Goal: Information Seeking & Learning: Learn about a topic

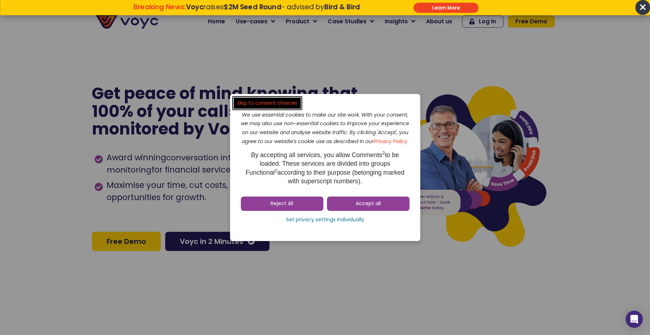
scroll to position [21, 0]
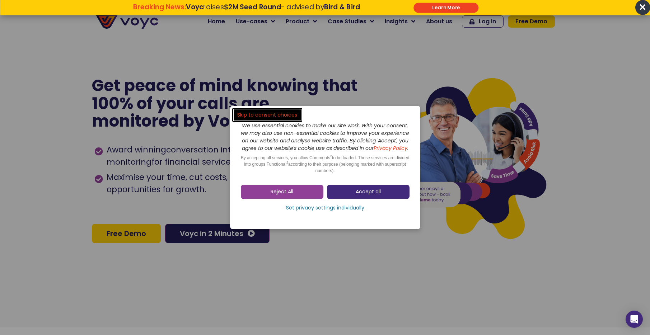
click at [355, 196] on span "Accept all" at bounding box center [367, 191] width 25 height 7
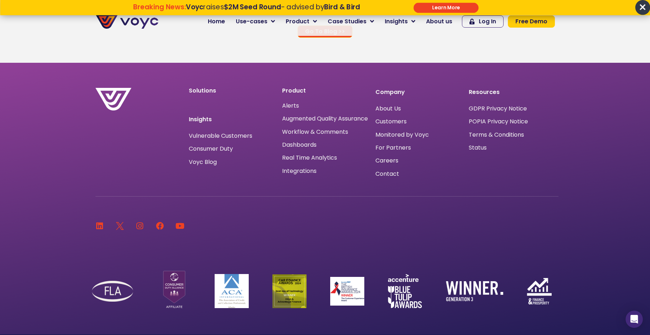
scroll to position [4835, 0]
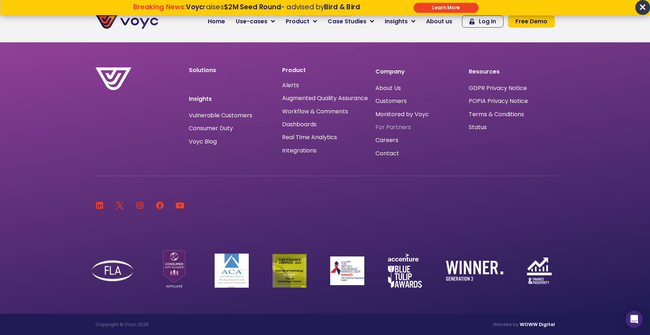
click at [404, 127] on span "For Partners" at bounding box center [393, 127] width 36 height 0
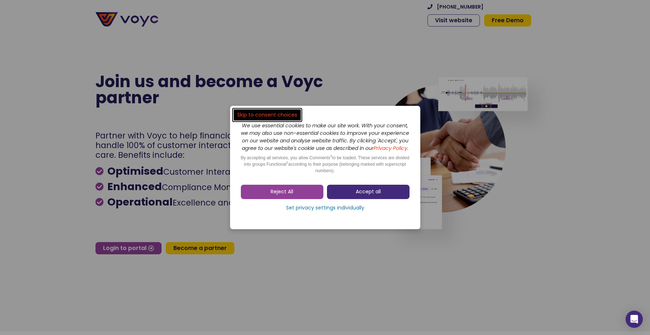
click at [359, 192] on span "Accept all" at bounding box center [367, 191] width 25 height 7
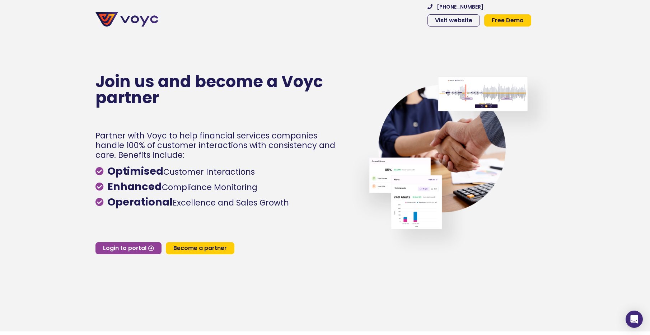
click at [135, 20] on img at bounding box center [126, 19] width 63 height 14
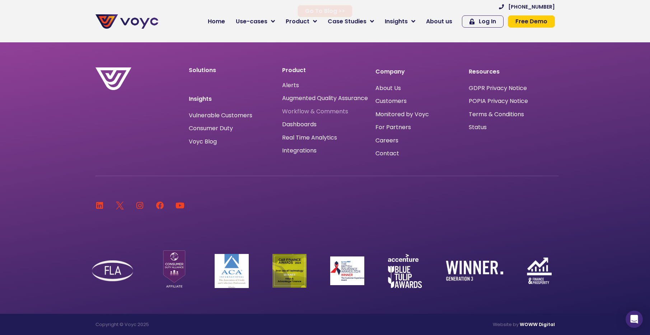
click at [327, 112] on span "Workflow & Comments" at bounding box center [315, 112] width 66 height 0
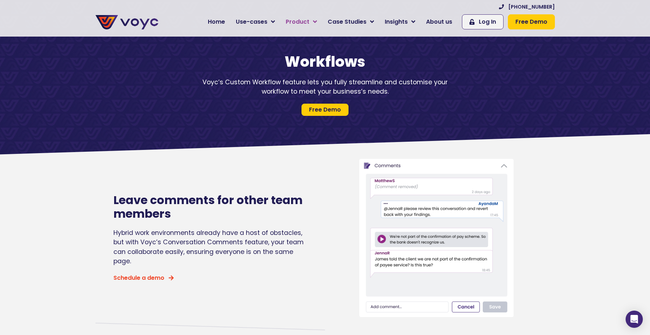
click at [306, 23] on span "Product" at bounding box center [298, 22] width 24 height 9
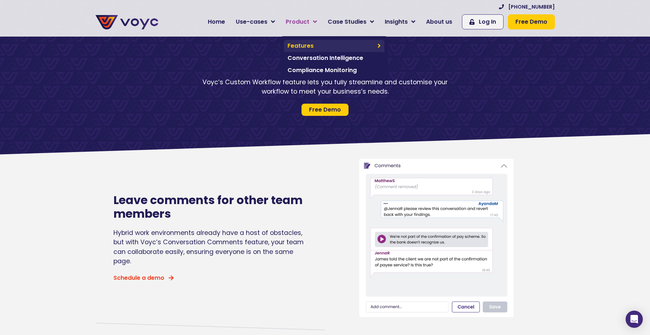
click at [350, 45] on span "Features" at bounding box center [330, 46] width 86 height 9
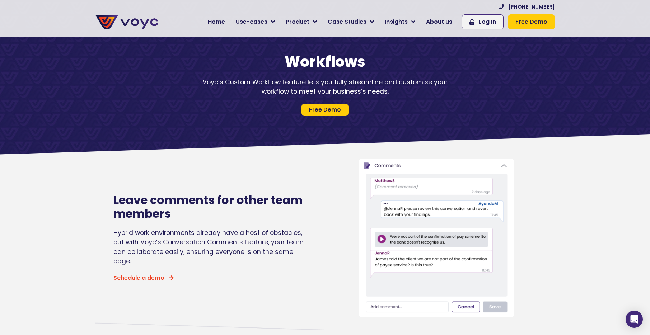
click at [158, 22] on div at bounding box center [127, 18] width 70 height 29
click at [440, 24] on span "About us" at bounding box center [439, 22] width 26 height 9
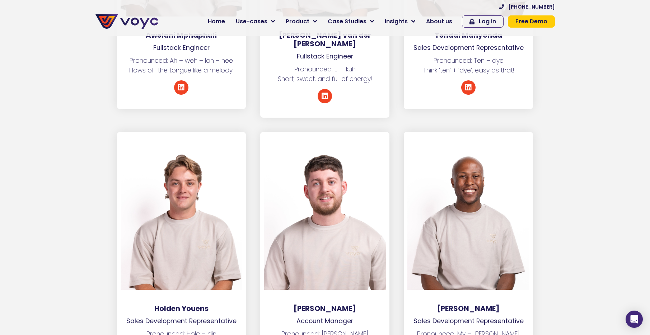
scroll to position [2421, 0]
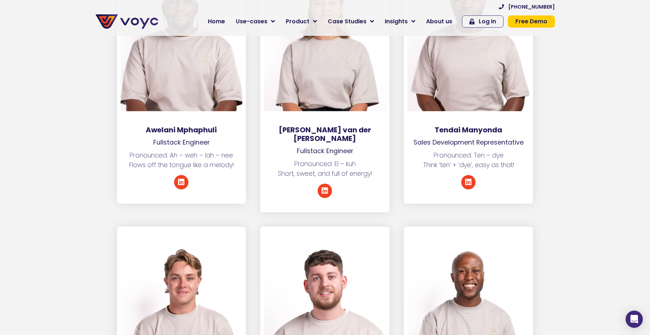
click at [135, 23] on img at bounding box center [126, 21] width 63 height 14
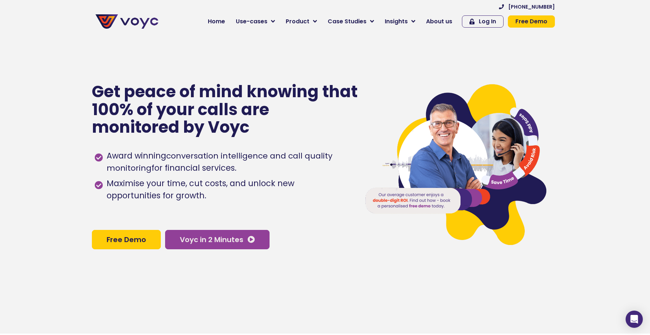
click at [264, 242] on link "Voyc in 2 Minutes" at bounding box center [217, 239] width 104 height 19
